Goal: Contribute content: Add original content to the website for others to see

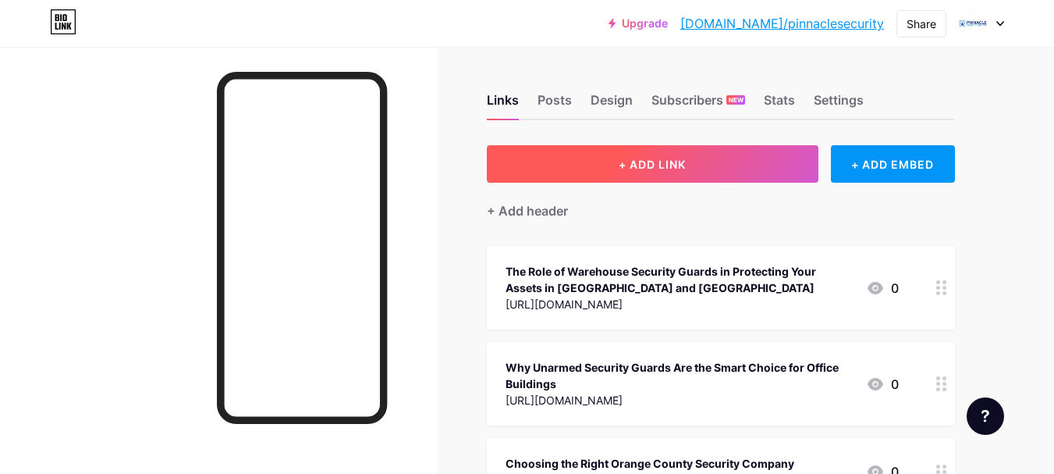
click at [665, 180] on button "+ ADD LINK" at bounding box center [653, 163] width 332 height 37
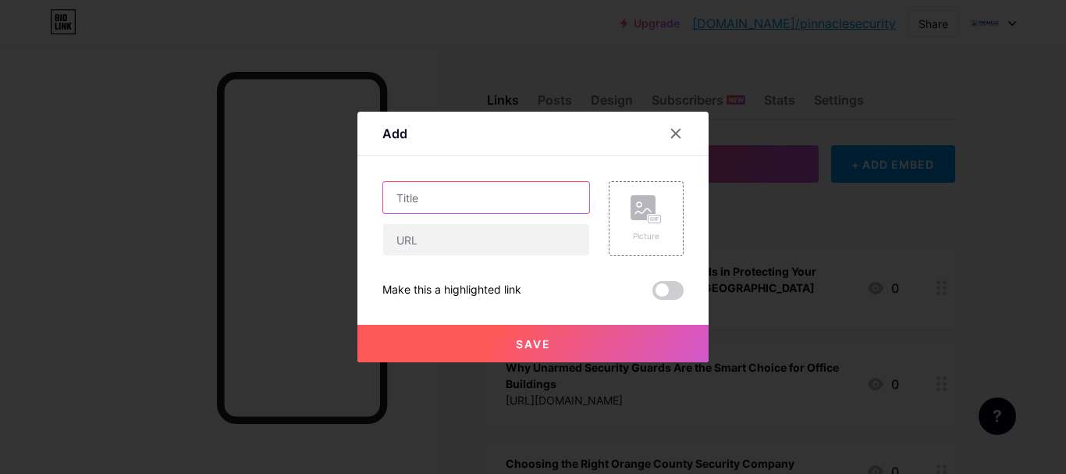
click at [476, 202] on input "text" at bounding box center [486, 197] width 206 height 31
paste input "How On-Site Security Guard Services Can Prevent Theft and Vandalism"
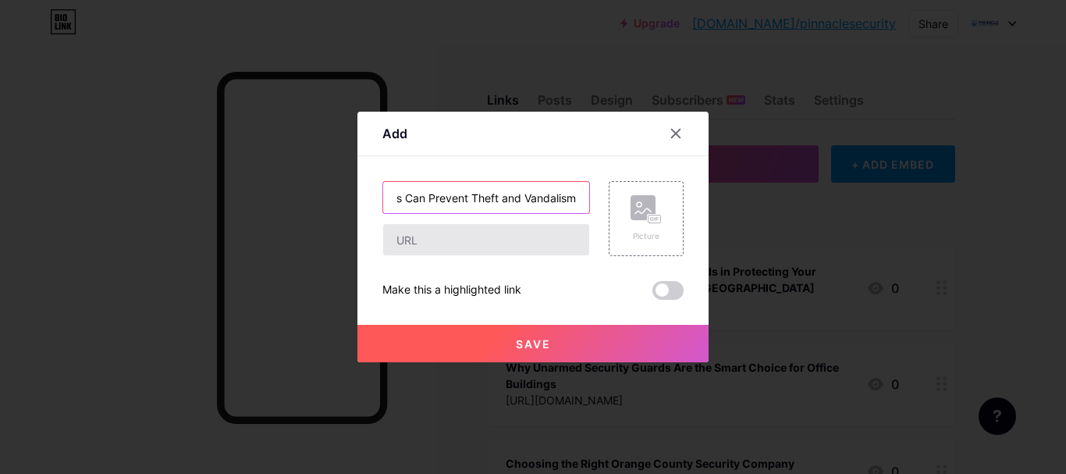
type input "How On-Site Security Guard Services Can Prevent Theft and Vandalism"
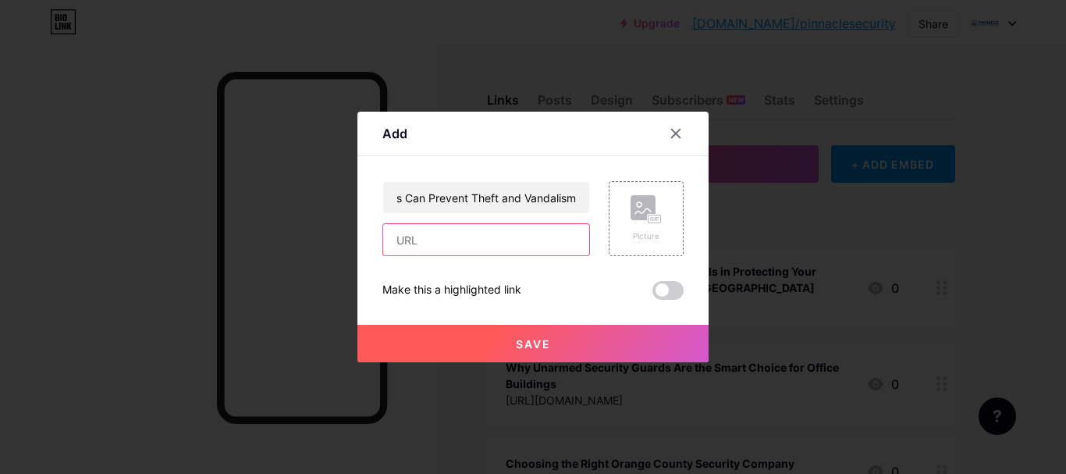
click at [425, 249] on input "text" at bounding box center [486, 239] width 206 height 31
click at [460, 239] on input "text" at bounding box center [486, 239] width 206 height 31
paste input "[URL][DOMAIN_NAME]"
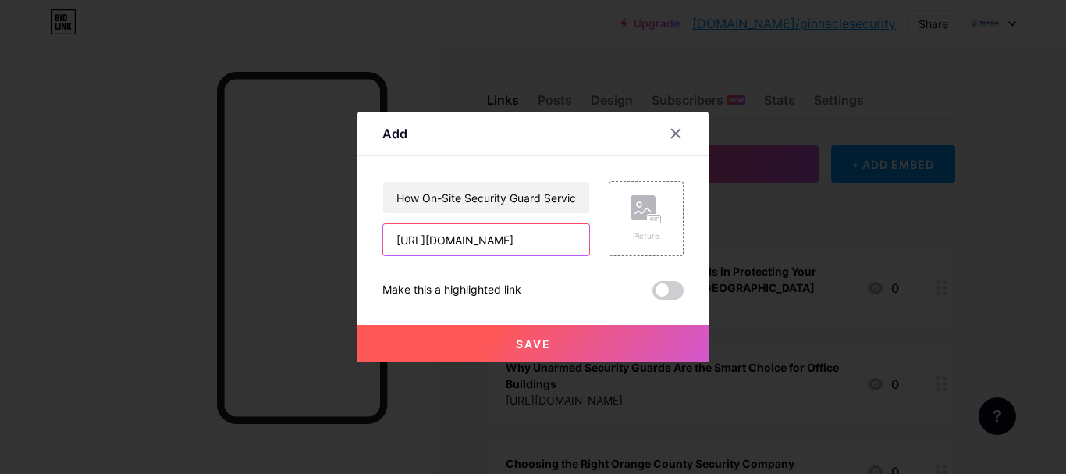
type input "[URL][DOMAIN_NAME]"
click at [517, 343] on span "Save" at bounding box center [533, 343] width 35 height 13
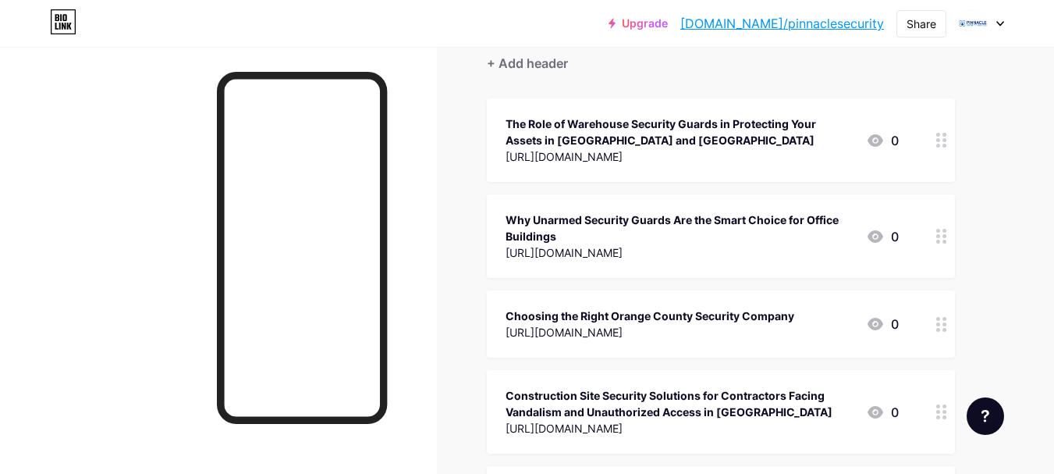
scroll to position [0, 0]
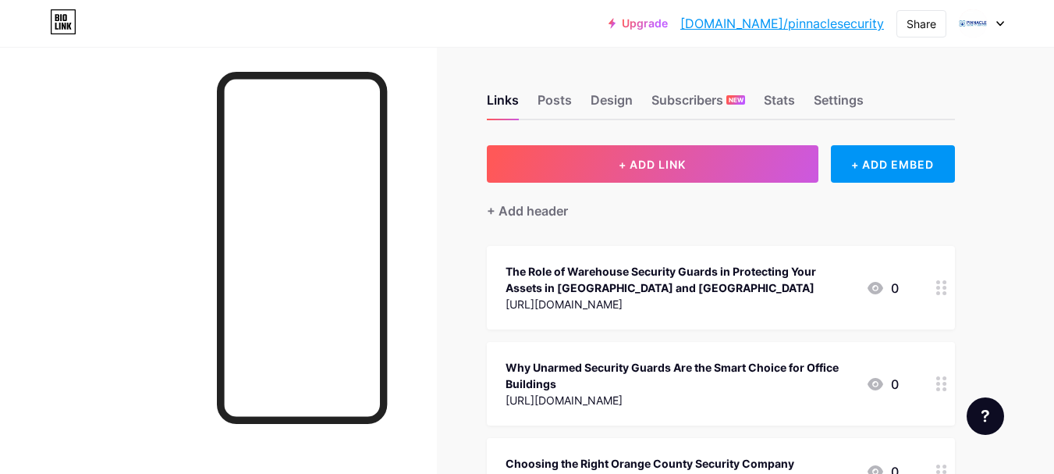
click at [839, 23] on link "[DOMAIN_NAME]/pinnaclesecurity" at bounding box center [783, 23] width 204 height 19
